Goal: Find specific page/section: Find specific page/section

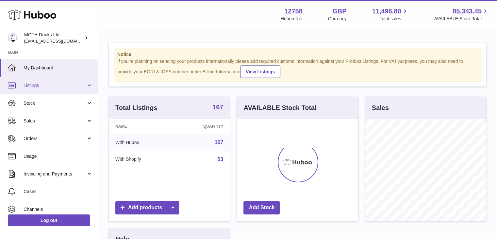
scroll to position [102, 121]
click at [76, 86] on span "Listings" at bounding box center [55, 85] width 62 height 6
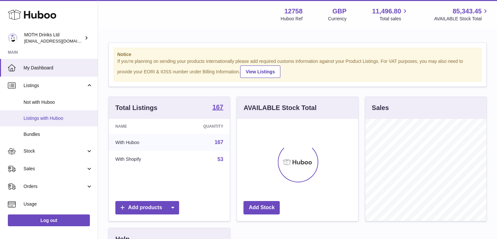
click at [66, 117] on span "Listings with Huboo" at bounding box center [58, 118] width 69 height 6
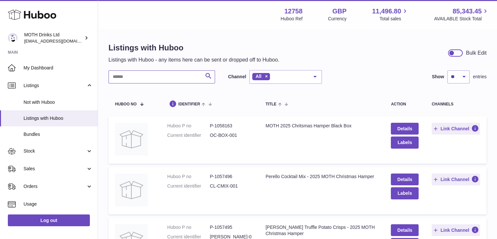
click at [177, 79] on input "text" at bounding box center [162, 76] width 107 height 13
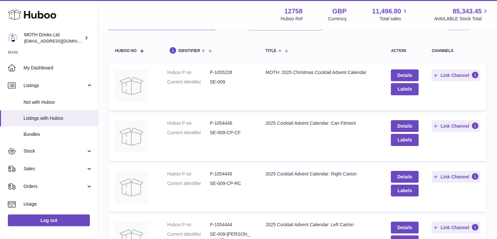
scroll to position [54, 0]
type input "**********"
